Goal: Information Seeking & Learning: Learn about a topic

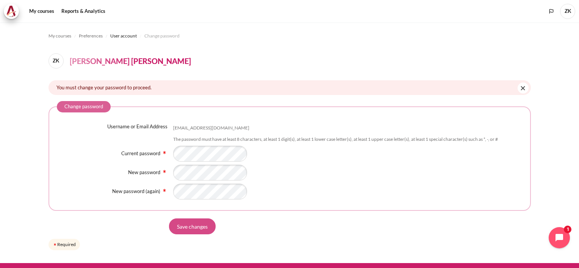
click at [189, 228] on input "Save changes" at bounding box center [192, 227] width 47 height 16
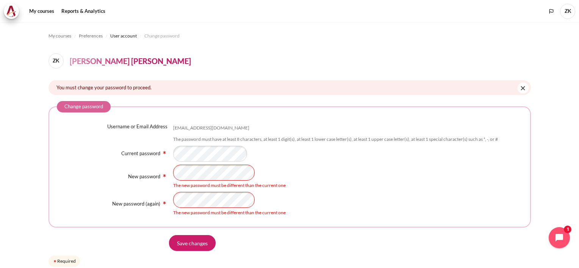
click at [117, 186] on div "New password The new password must be different than the current one" at bounding box center [290, 177] width 466 height 24
click at [201, 247] on input "Save changes" at bounding box center [192, 243] width 47 height 16
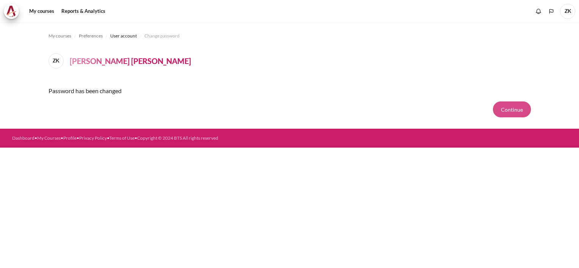
click at [516, 108] on button "Continue" at bounding box center [512, 110] width 38 height 16
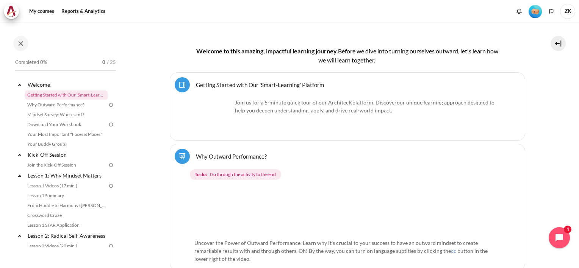
scroll to position [182, 0]
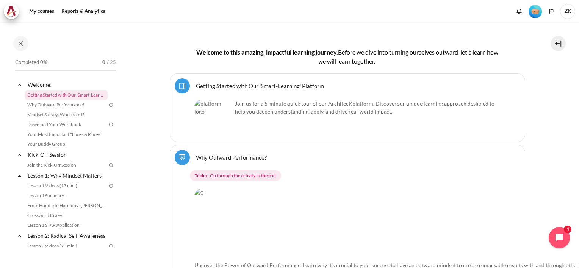
click at [210, 89] on link "Getting Started with Our 'Smart-Learning' Platform Page" at bounding box center [260, 85] width 128 height 7
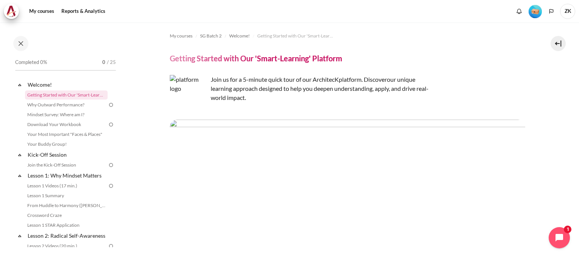
click at [556, 238] on icon "Open chat widget" at bounding box center [559, 238] width 8 height 8
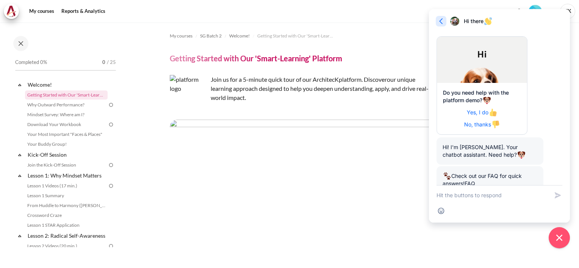
scroll to position [79, 0]
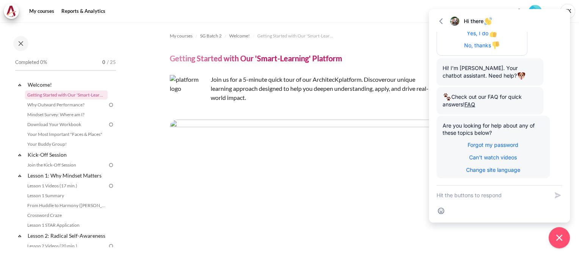
click at [447, 17] on div "Go back Hi there Expand" at bounding box center [499, 21] width 126 height 9
click at [442, 19] on icon "button" at bounding box center [441, 21] width 8 height 8
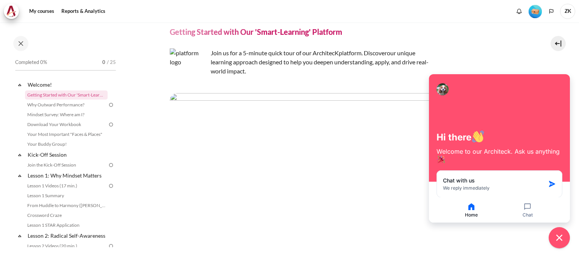
scroll to position [0, 0]
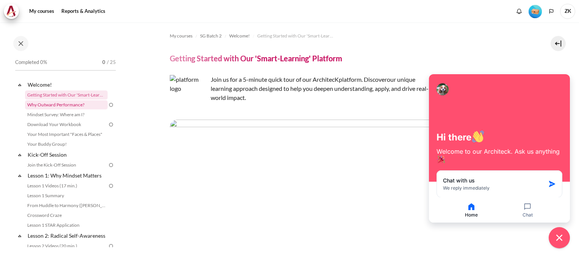
click at [70, 103] on link "Why Outward Performance?" at bounding box center [66, 104] width 83 height 9
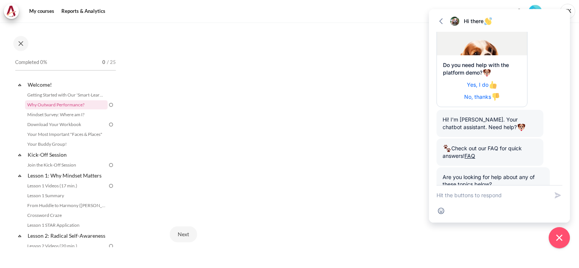
scroll to position [206, 0]
click at [437, 19] on icon "button" at bounding box center [441, 21] width 8 height 8
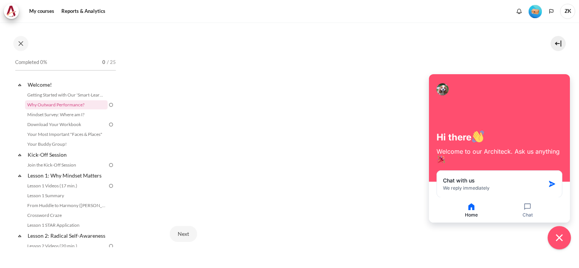
click at [562, 226] on body "Skip to main content Open course index Completed 0% 0 / 25 Expand Collapse" at bounding box center [289, 134] width 579 height 268
click at [562, 243] on button "Close chat widget" at bounding box center [558, 237] width 23 height 23
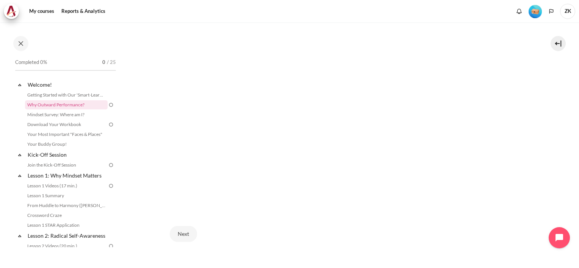
scroll to position [224, 0]
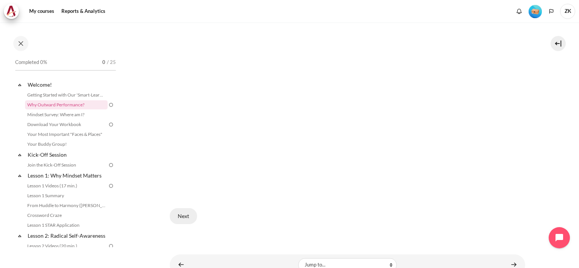
click at [181, 211] on button "Next" at bounding box center [183, 216] width 27 height 16
click at [187, 218] on button "Next" at bounding box center [183, 216] width 27 height 16
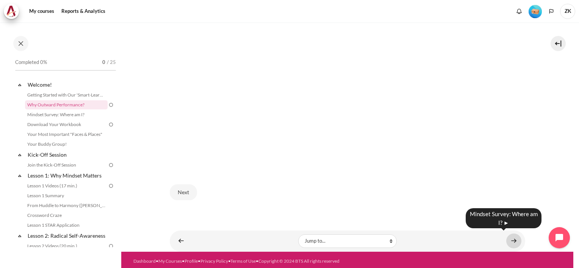
click at [510, 236] on link "Content" at bounding box center [513, 241] width 15 height 15
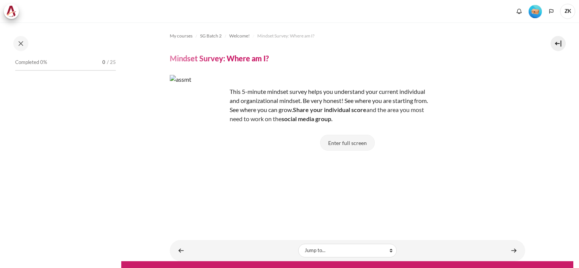
click at [352, 145] on button "Enter full screen" at bounding box center [347, 143] width 55 height 16
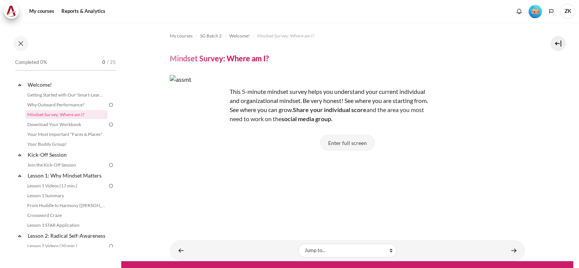
click at [352, 140] on button "Enter full screen" at bounding box center [347, 143] width 55 height 16
drag, startPoint x: 352, startPoint y: 140, endPoint x: 341, endPoint y: 146, distance: 12.0
click at [341, 146] on button "Enter full screen" at bounding box center [347, 143] width 55 height 16
click at [345, 142] on button "Enter full screen" at bounding box center [347, 143] width 55 height 16
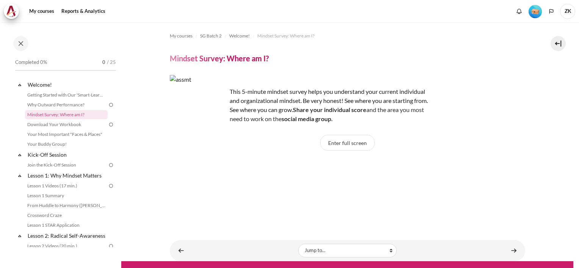
scroll to position [12, 0]
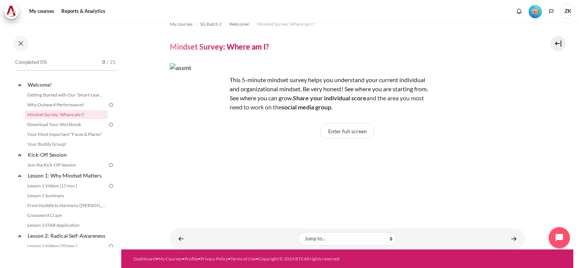
click at [309, 112] on div "My courses SG Batch 2 Welcome! Mindset Survey: Where am I? Mindset Survey: Wher…" at bounding box center [347, 114] width 355 height 206
click at [213, 88] on img "Content" at bounding box center [198, 91] width 57 height 57
click at [296, 121] on div "My courses SG Batch 2 Welcome! Mindset Survey: Where am I? Mindset Survey: Wher…" at bounding box center [347, 114] width 355 height 206
click at [296, 123] on div "Enter full screen" at bounding box center [347, 134] width 355 height 23
click at [343, 130] on button "Enter full screen" at bounding box center [347, 131] width 55 height 16
